Goal: Communication & Community: Answer question/provide support

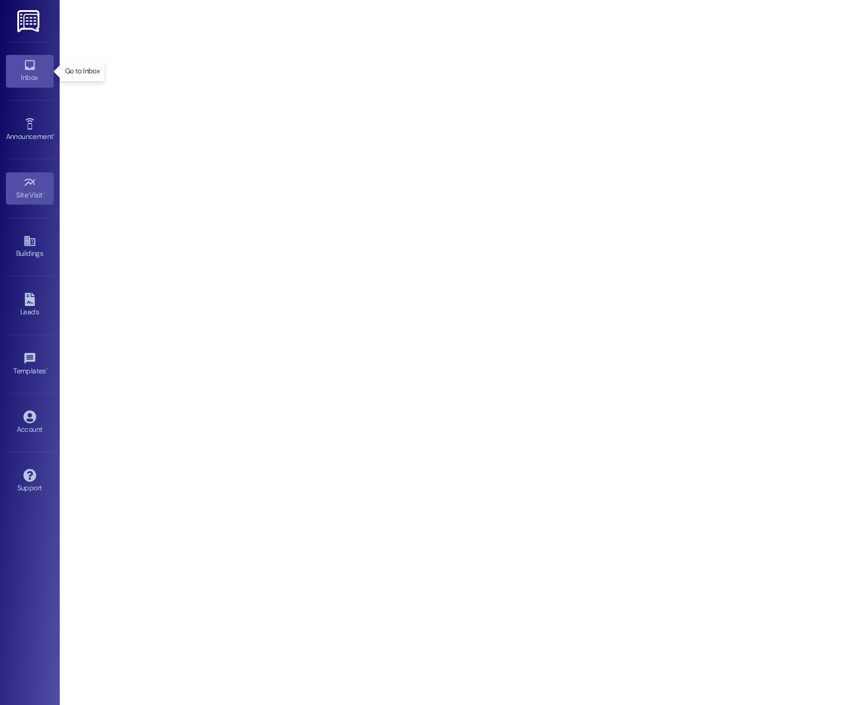
click at [45, 72] on div "Inbox" at bounding box center [30, 78] width 60 height 12
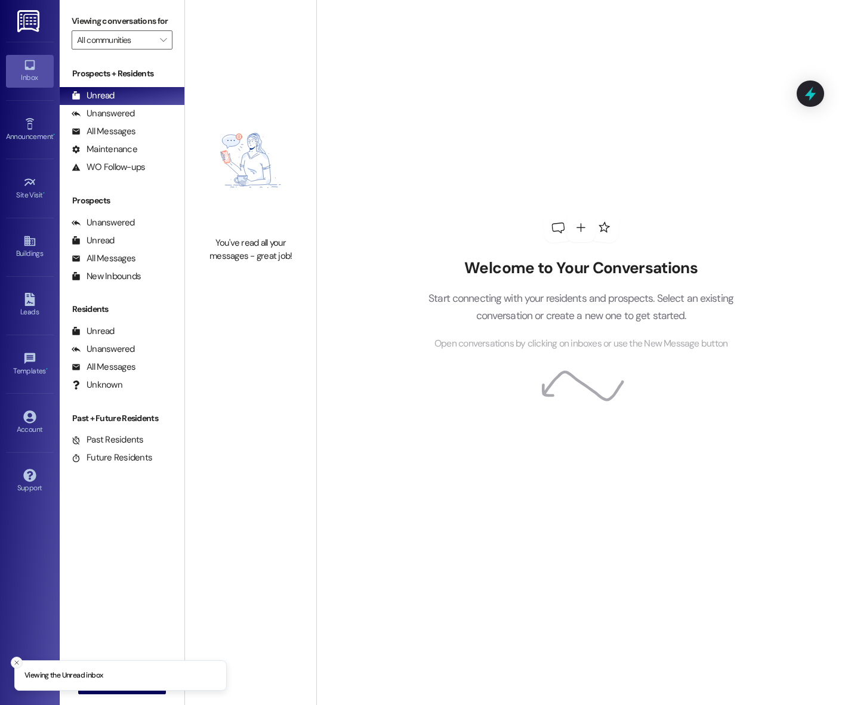
click at [16, 663] on icon "Close toast" at bounding box center [16, 662] width 7 height 7
click at [91, 684] on icon "" at bounding box center [95, 685] width 9 height 10
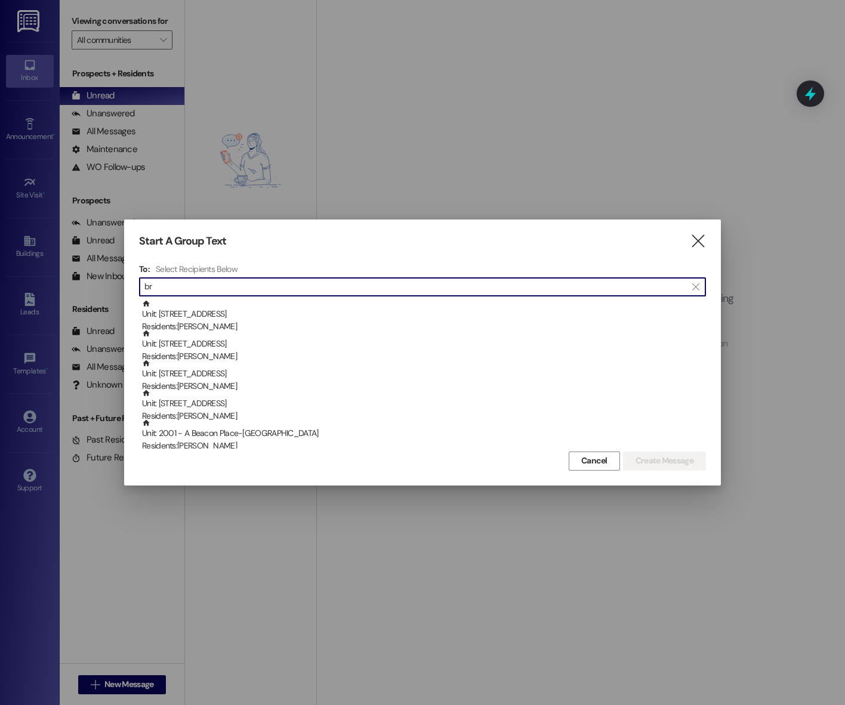
type input "b"
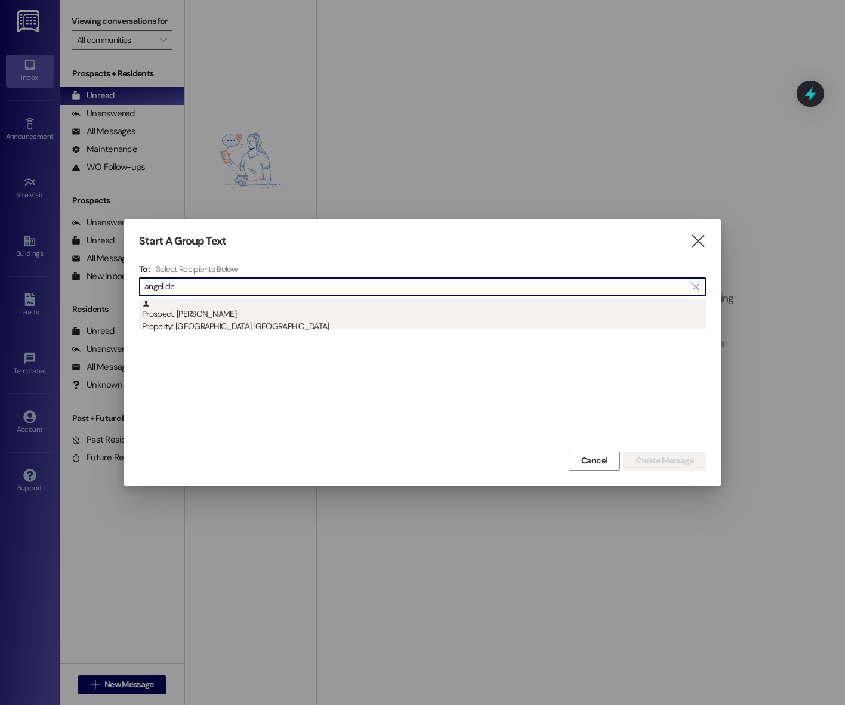
type input "angel de"
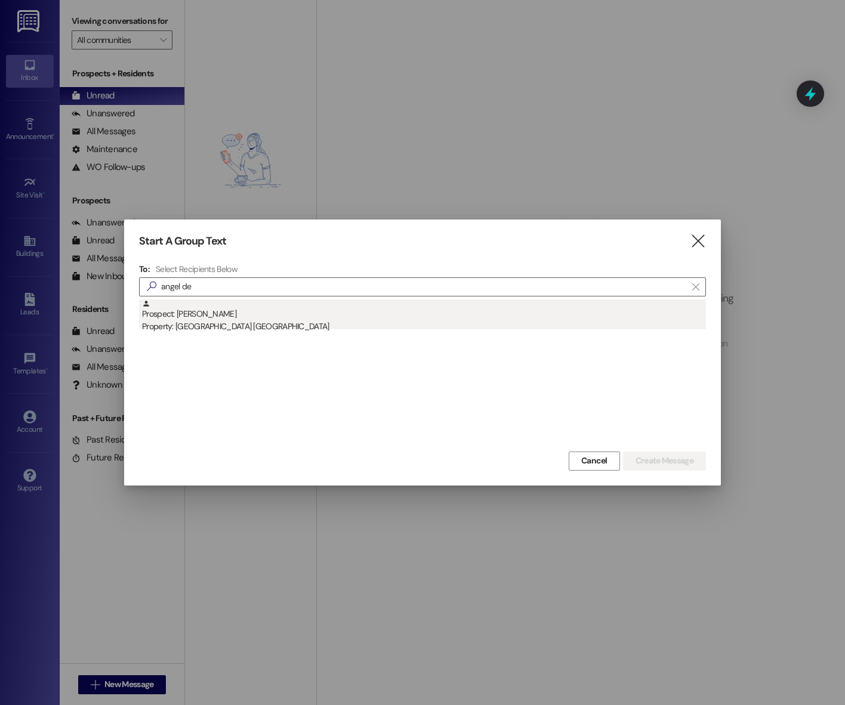
click at [379, 314] on div "Prospect: [PERSON_NAME] Property: [GEOGRAPHIC_DATA] [GEOGRAPHIC_DATA]" at bounding box center [424, 316] width 564 height 34
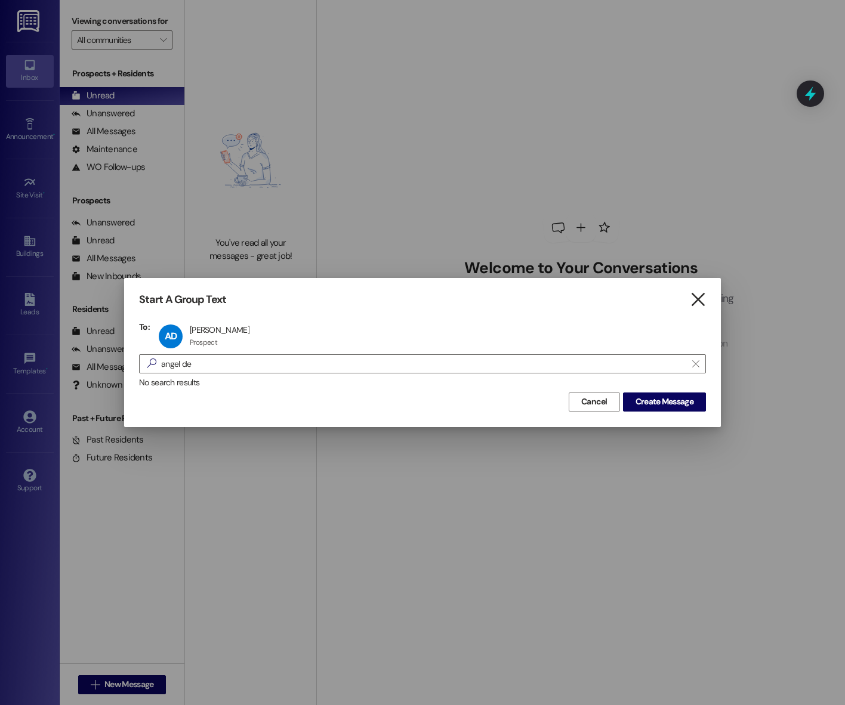
click at [691, 296] on icon "" at bounding box center [698, 300] width 16 height 13
